Goal: Navigation & Orientation: Find specific page/section

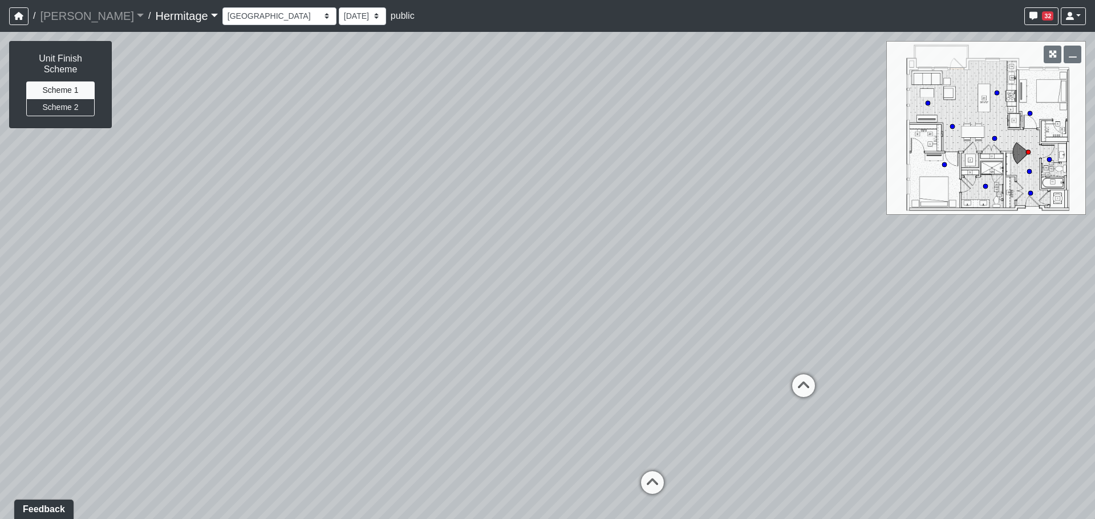
drag, startPoint x: 795, startPoint y: 269, endPoint x: 575, endPoint y: 196, distance: 231.1
click at [575, 196] on div "Loading... Entry Hallway Loading... Bedroom 2 Loading... Bathroom 2 Loading... …" at bounding box center [547, 275] width 1095 height 487
click at [795, 379] on icon at bounding box center [803, 392] width 34 height 34
drag, startPoint x: 734, startPoint y: 239, endPoint x: 841, endPoint y: 255, distance: 108.3
click at [851, 255] on div "Loading... Entry Hallway Loading... Bedroom 2 Loading... Bathroom 2 Loading... …" at bounding box center [547, 275] width 1095 height 487
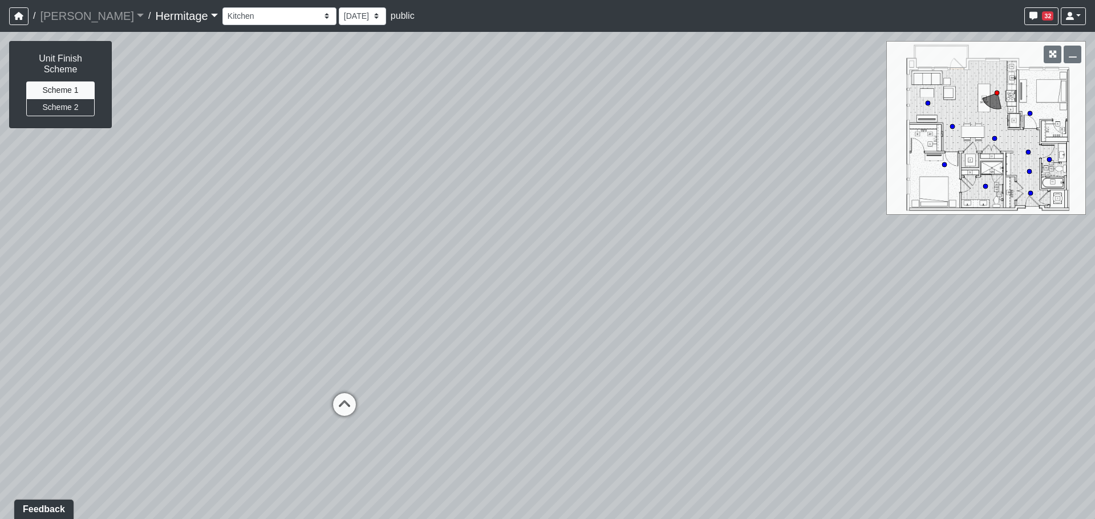
drag, startPoint x: 453, startPoint y: 230, endPoint x: 840, endPoint y: 226, distance: 387.1
click at [840, 226] on div "Loading... Entry Hallway Loading... Bedroom 2 Loading... Bathroom 2 Loading... …" at bounding box center [547, 275] width 1095 height 487
drag, startPoint x: 661, startPoint y: 315, endPoint x: 542, endPoint y: 316, distance: 118.6
click at [529, 316] on div "Loading... Entry Hallway Loading... Bedroom 2 Loading... Bathroom 2 Loading... …" at bounding box center [547, 275] width 1095 height 487
click at [857, 366] on icon at bounding box center [980, 378] width 34 height 34
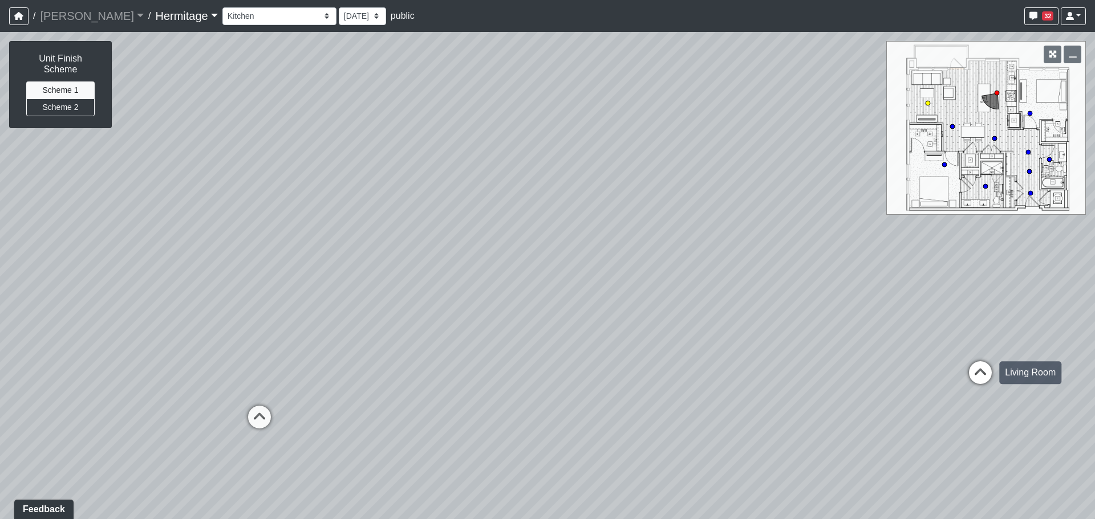
select select "bu3nZNopTLP8rKF5QbFbMe"
drag, startPoint x: 692, startPoint y: 284, endPoint x: 878, endPoint y: 284, distance: 187.0
click at [857, 281] on div "Loading... Entry Hallway Loading... Bedroom 2 Loading... Bathroom 2 Loading... …" at bounding box center [547, 275] width 1095 height 487
drag, startPoint x: 351, startPoint y: 260, endPoint x: 577, endPoint y: 270, distance: 226.6
click at [577, 270] on div "Loading... Entry Hallway Loading... Bedroom 2 Loading... Bathroom 2 Loading... …" at bounding box center [547, 275] width 1095 height 487
